Goal: Task Accomplishment & Management: Complete application form

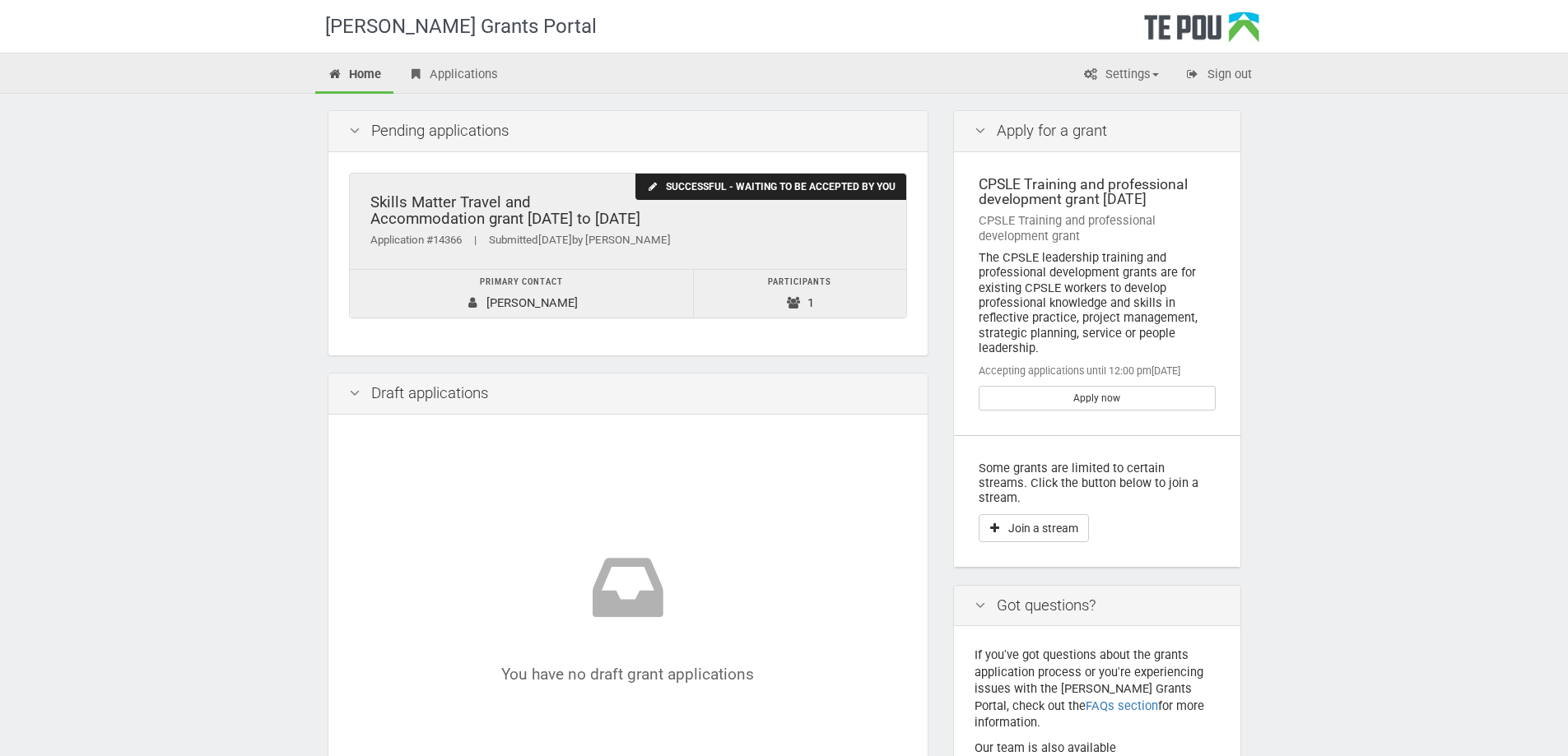
click at [528, 224] on div "Skills Matter Travel and Accommodation grant [DATE] to [DATE]" at bounding box center [628, 211] width 515 height 33
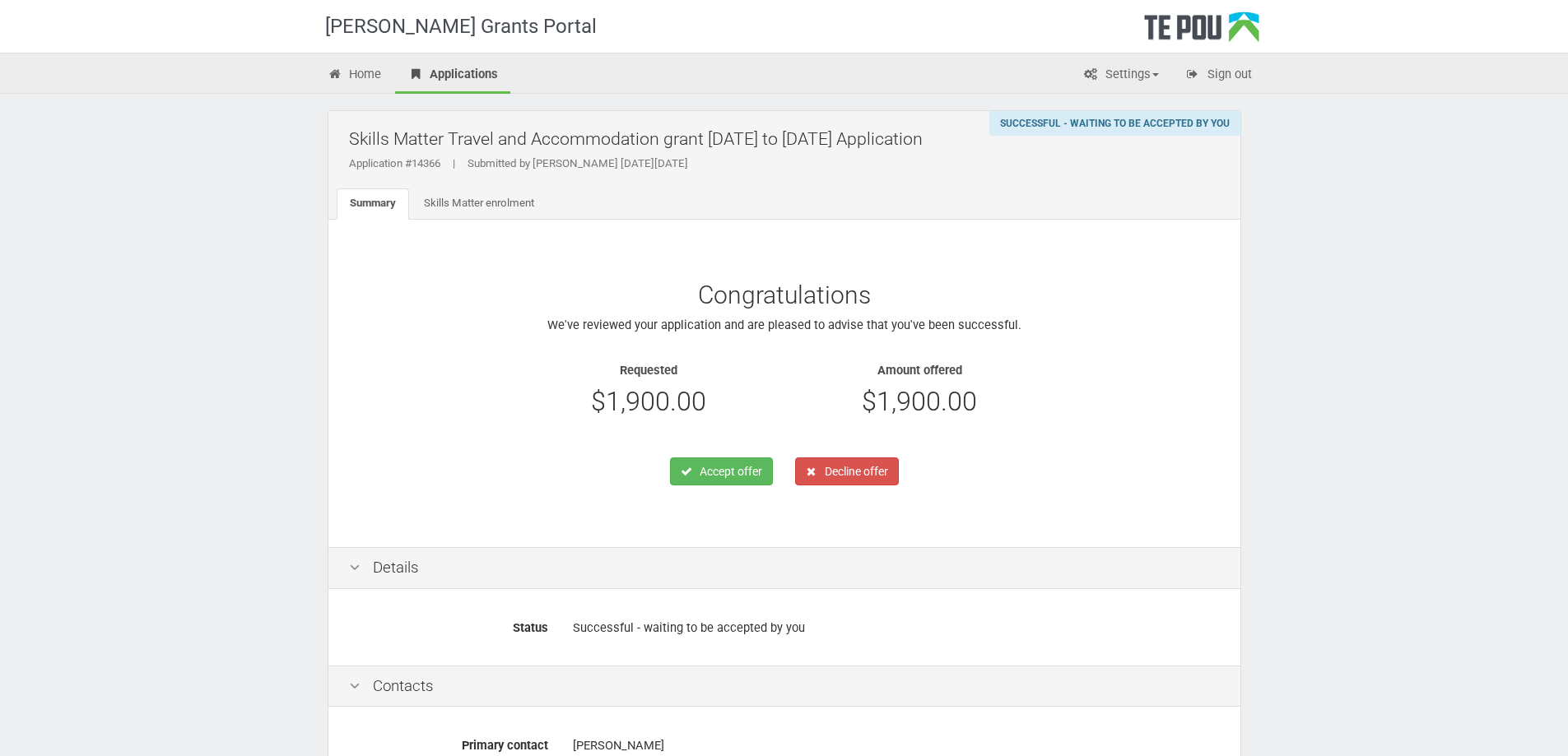
click at [1310, 382] on div "[PERSON_NAME] Grants Portal Home Applications Settings Profile My account FAQs …" at bounding box center [784, 558] width 1568 height 1117
click at [705, 477] on button "Accept offer" at bounding box center [721, 471] width 103 height 28
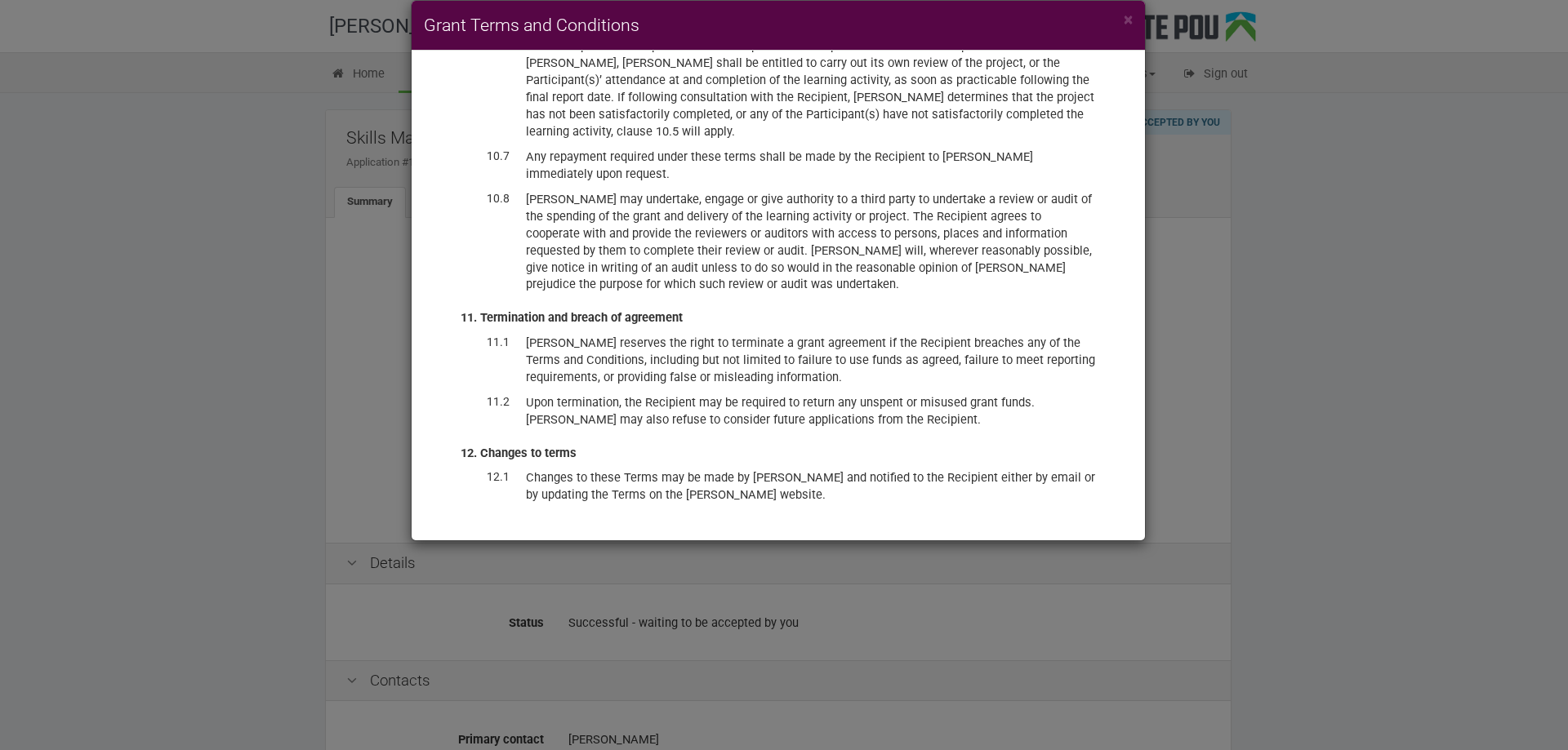
scroll to position [4108, 0]
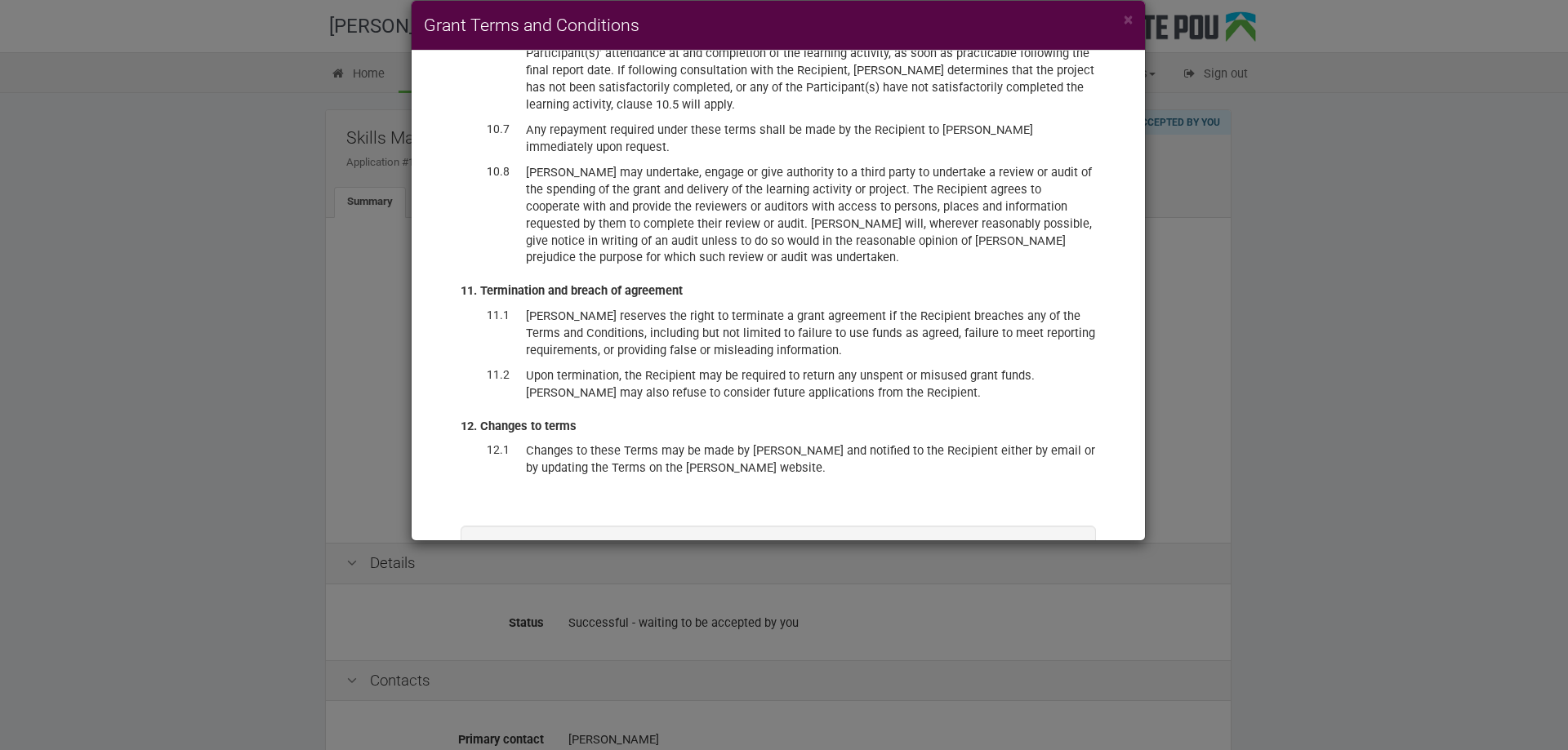
click at [505, 576] on label "I have read and accept these terms and conditions, and accept the offer of fund…" at bounding box center [779, 593] width 552 height 33
click at [503, 575] on input "I have read and accept these terms and conditions, and accept the offer of fund…" at bounding box center [502, 575] width 1 height 1
checkbox input "true"
click at [983, 634] on icon "submit" at bounding box center [988, 640] width 10 height 12
